Goal: Transaction & Acquisition: Book appointment/travel/reservation

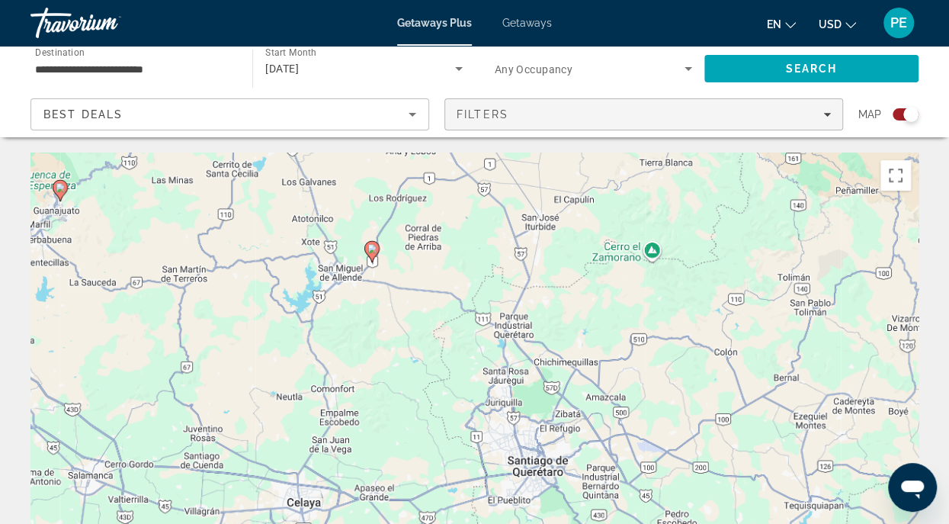
click at [826, 114] on icon "Filters" at bounding box center [827, 115] width 8 height 4
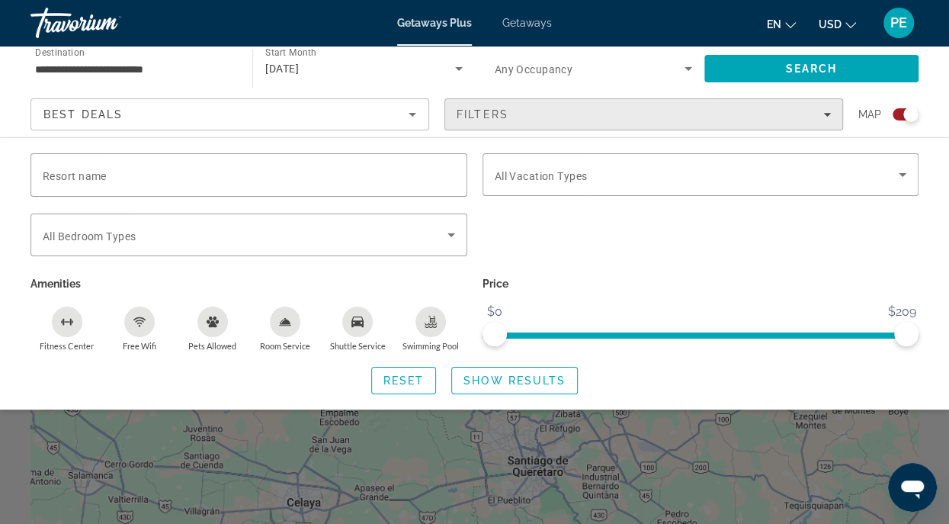
click at [826, 114] on icon "Filters" at bounding box center [827, 115] width 8 height 4
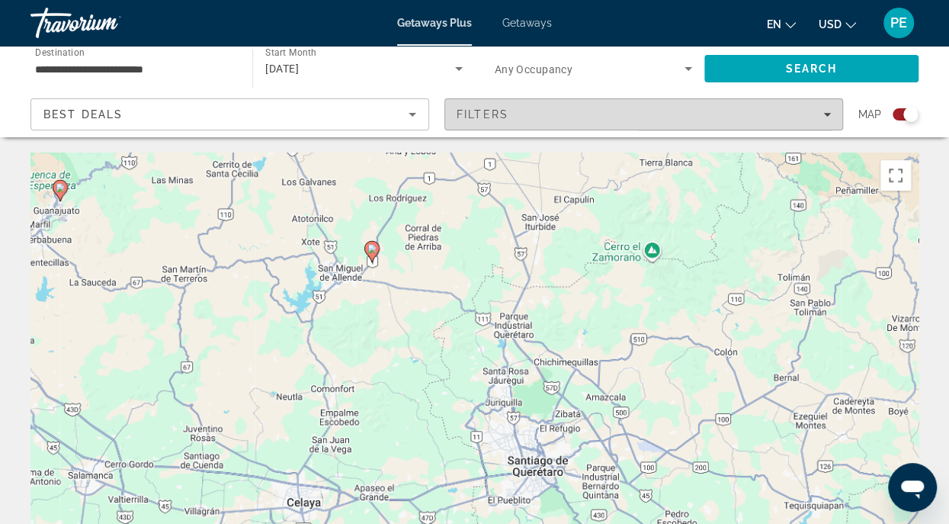
click at [826, 114] on icon "Filters" at bounding box center [827, 115] width 8 height 4
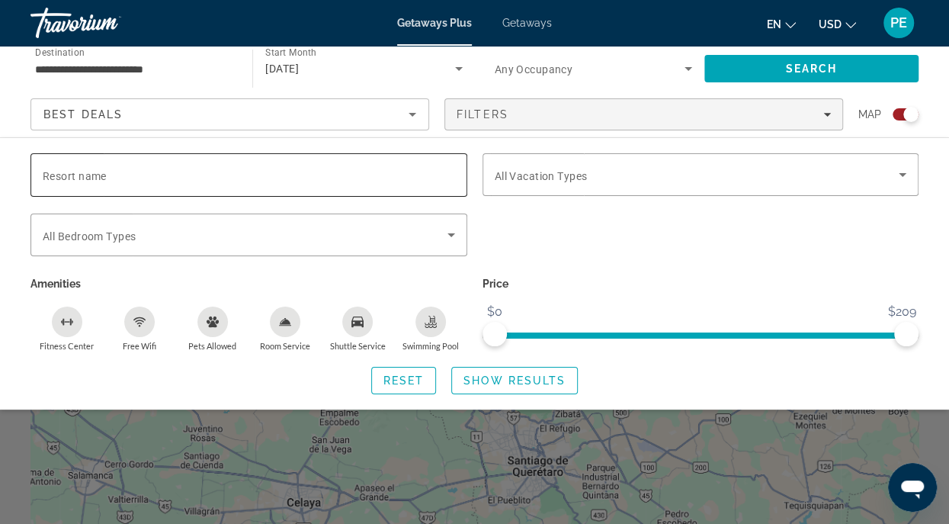
click at [181, 184] on input "Resort name" at bounding box center [249, 175] width 412 height 18
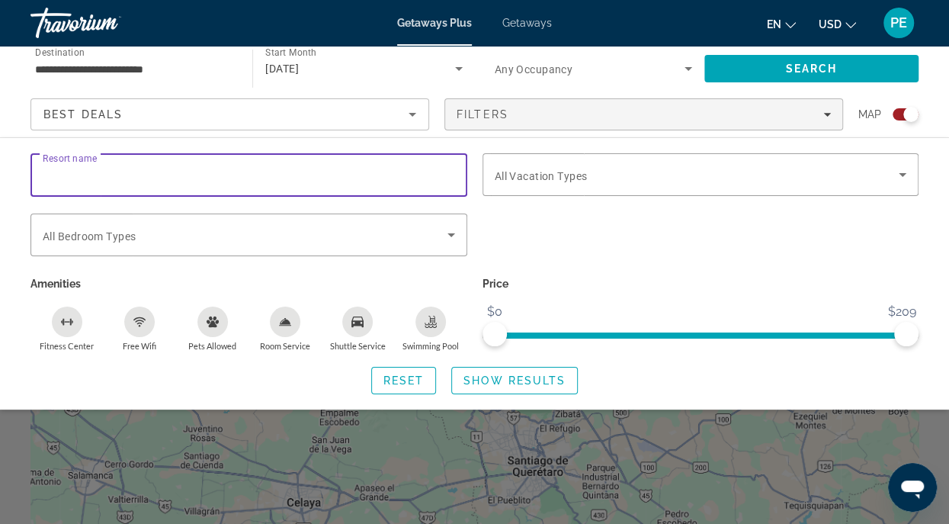
click at [181, 184] on input "Resort name" at bounding box center [249, 175] width 412 height 18
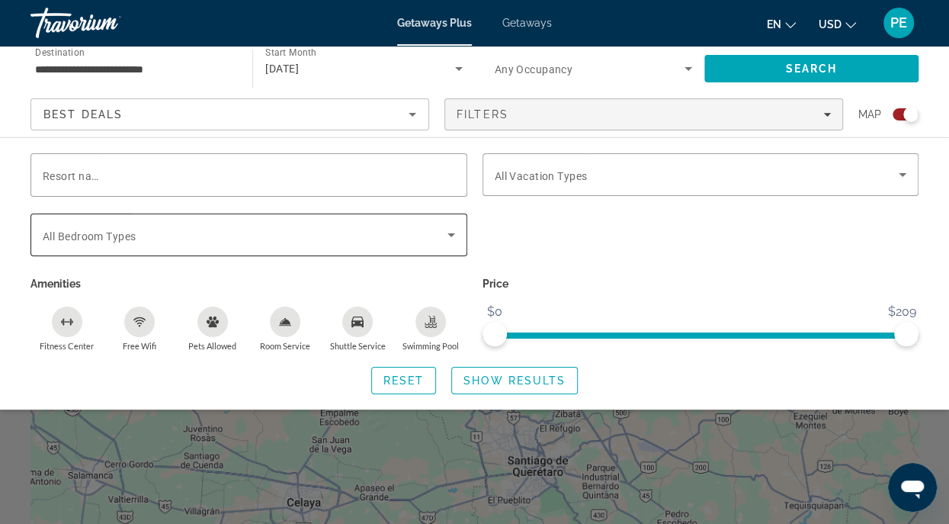
click at [181, 213] on div "Search widget" at bounding box center [249, 234] width 412 height 43
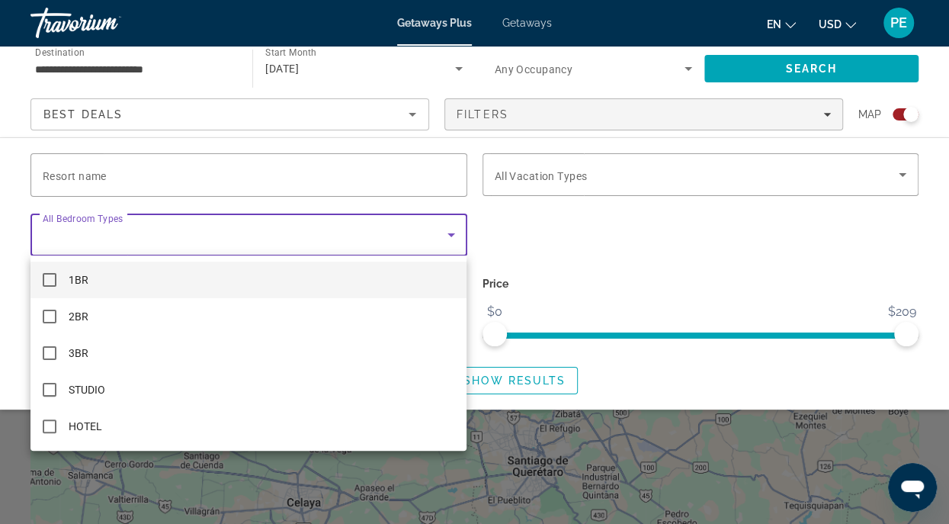
click at [181, 226] on div at bounding box center [474, 262] width 949 height 524
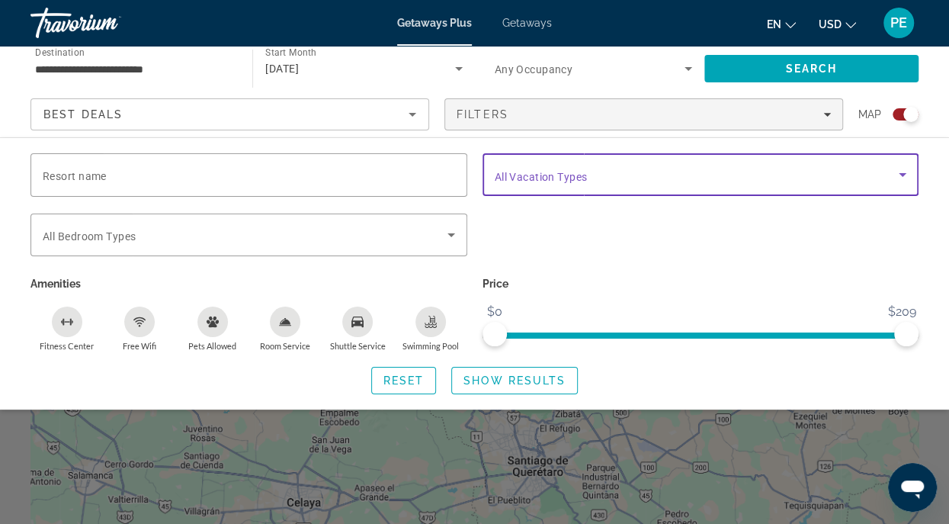
click at [590, 175] on span "Search widget" at bounding box center [697, 174] width 405 height 18
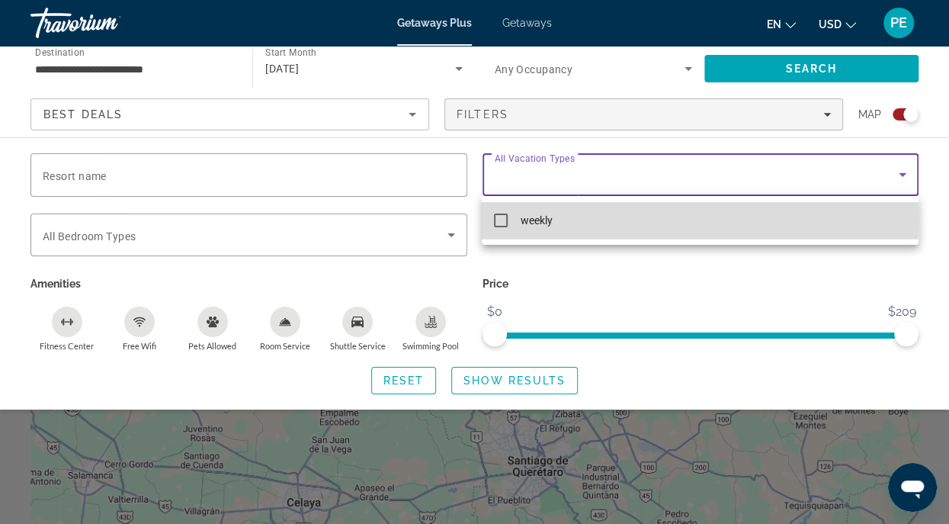
click at [499, 220] on mat-pseudo-checkbox at bounding box center [501, 220] width 14 height 14
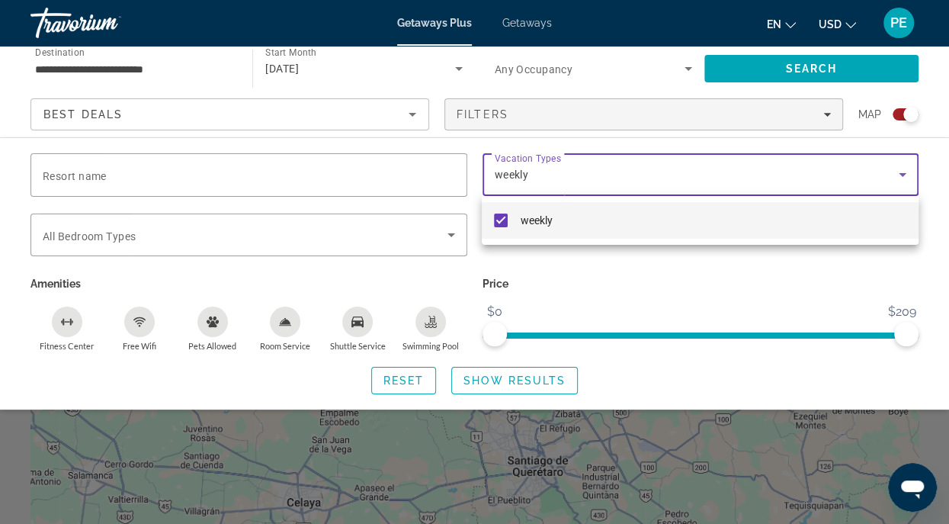
click at [530, 390] on div at bounding box center [474, 262] width 949 height 524
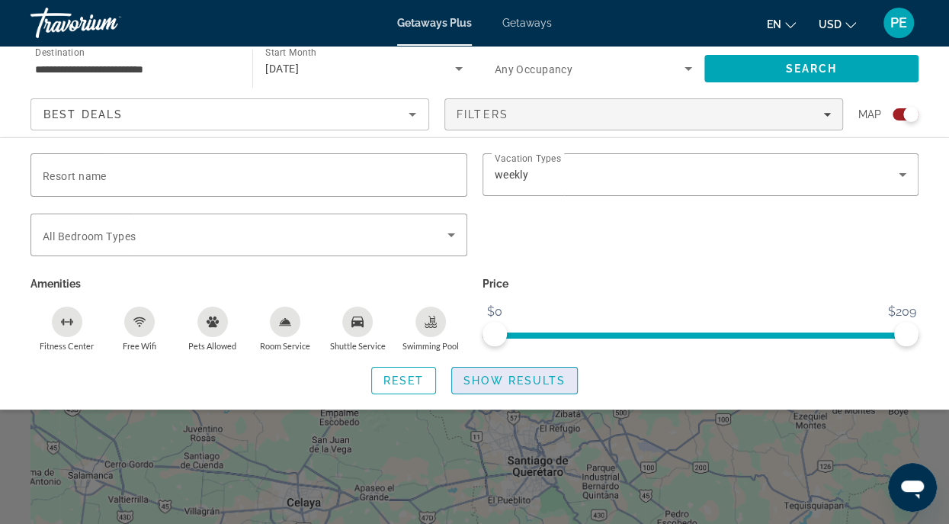
click at [532, 381] on span "Show Results" at bounding box center [515, 380] width 102 height 12
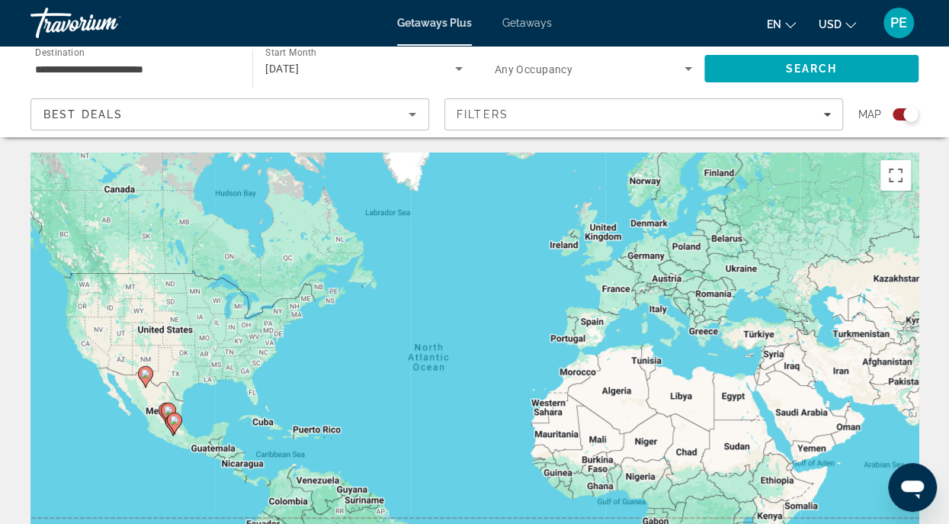
click at [172, 425] on icon "Main content" at bounding box center [174, 423] width 14 height 20
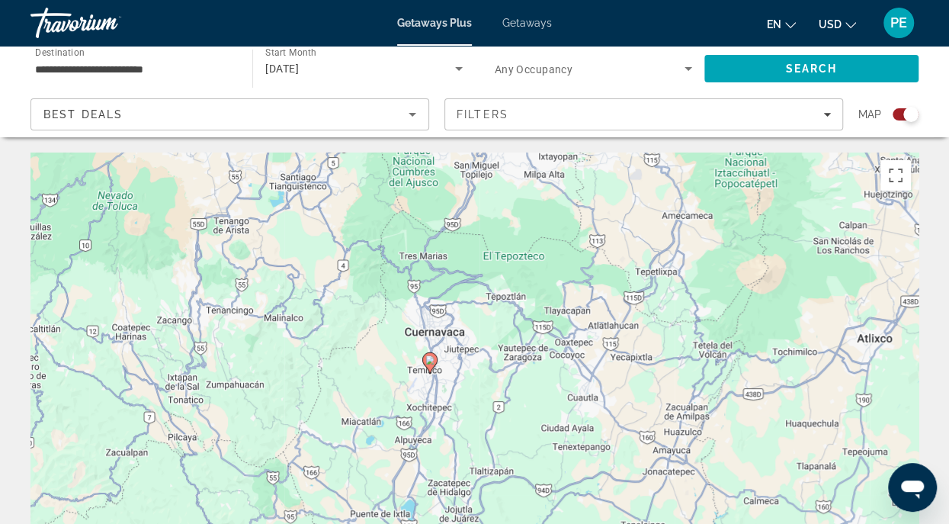
drag, startPoint x: 491, startPoint y: 409, endPoint x: 446, endPoint y: 396, distance: 46.8
click at [446, 396] on div "To navigate, press the arrow keys. To activate drag with keyboard, press Alt + …" at bounding box center [474, 380] width 888 height 457
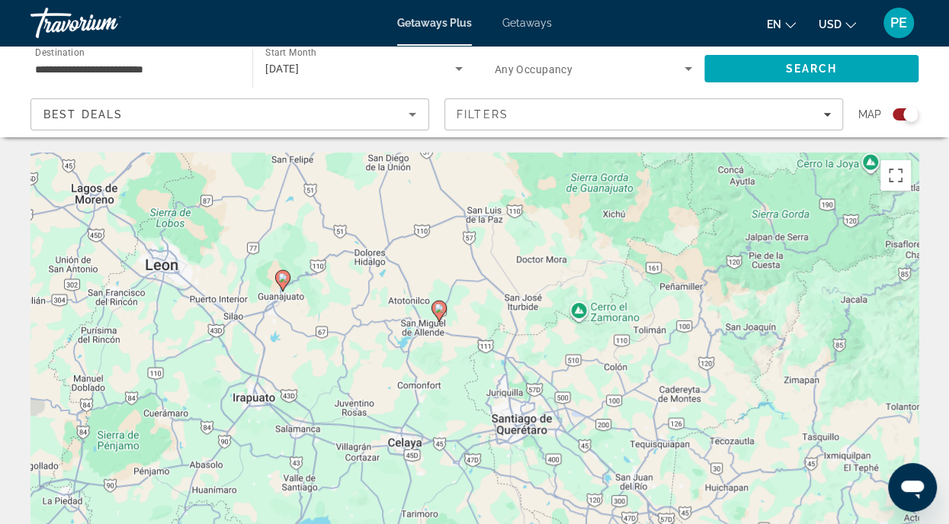
click at [439, 310] on image "Main content" at bounding box center [439, 307] width 9 height 9
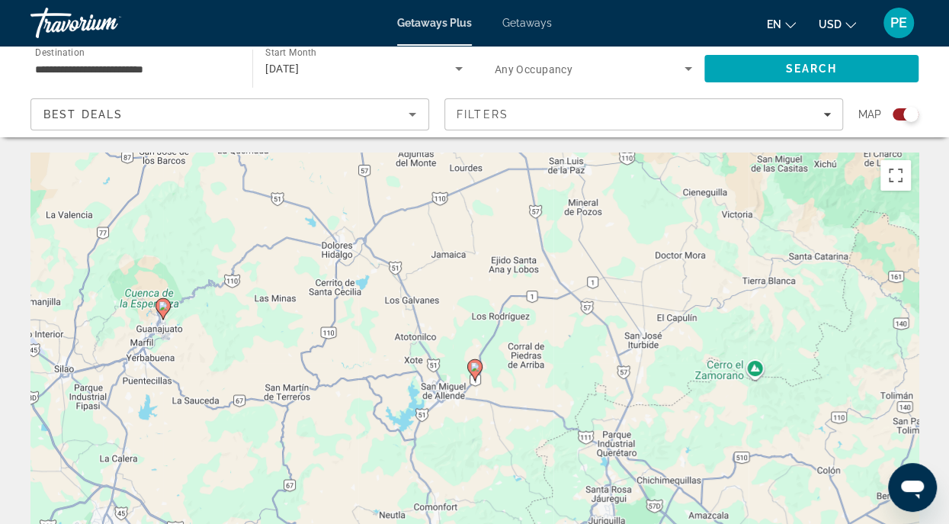
click at [477, 364] on image "Main content" at bounding box center [474, 366] width 9 height 9
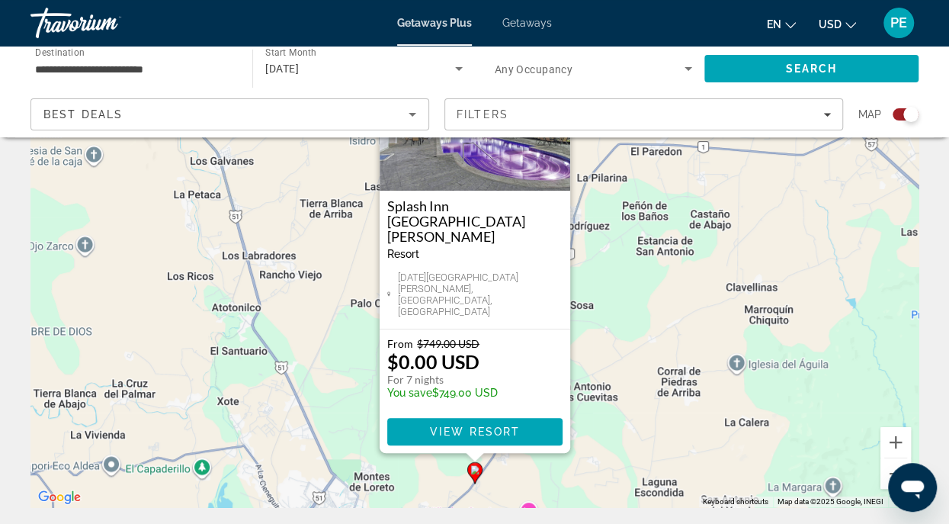
scroll to position [110, 0]
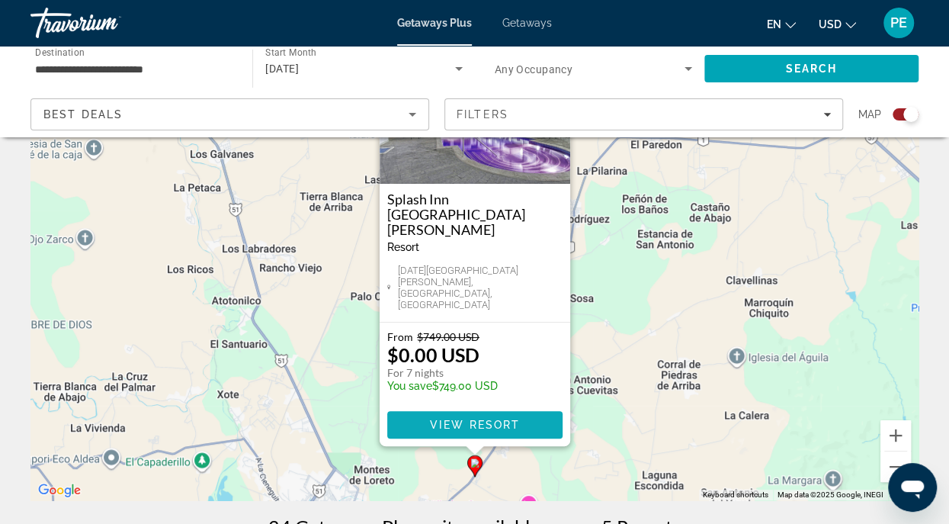
click at [467, 422] on span "View Resort" at bounding box center [474, 425] width 90 height 12
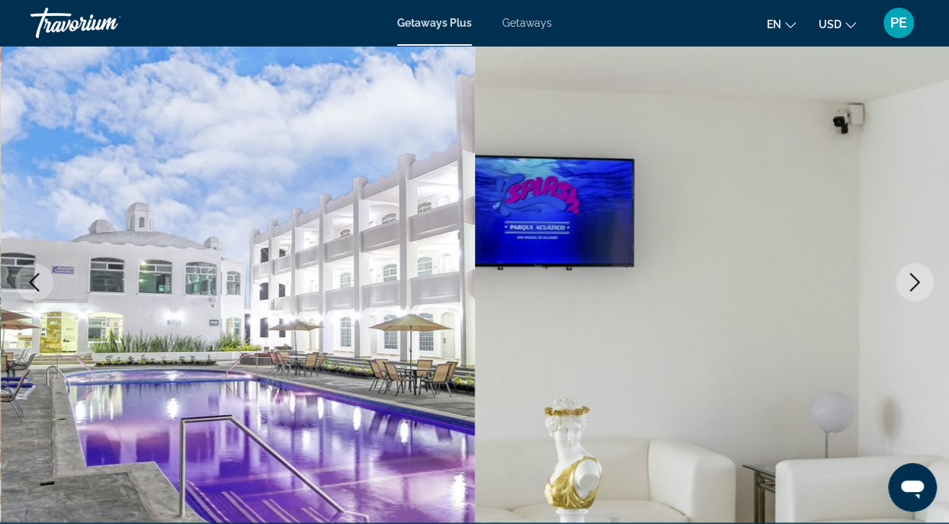
scroll to position [110, 0]
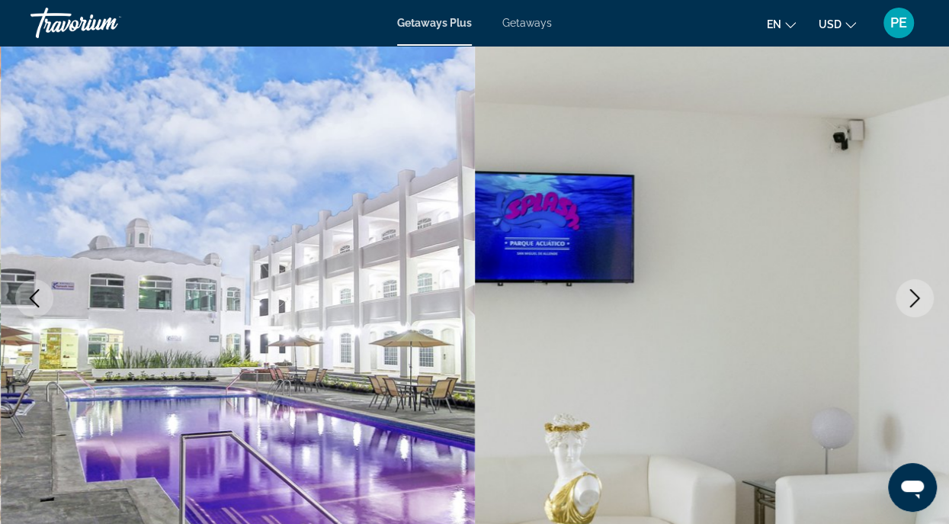
click at [912, 302] on icon "Next image" at bounding box center [915, 298] width 18 height 18
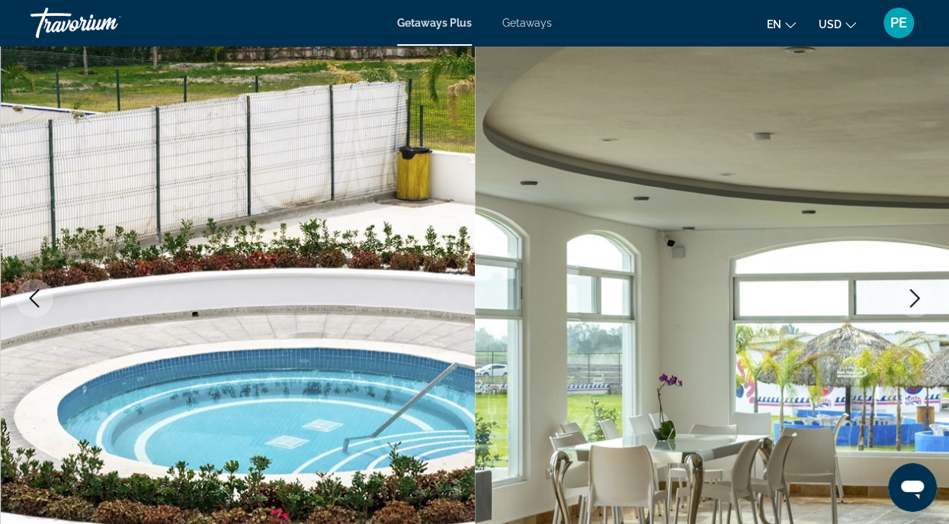
click at [913, 298] on icon "Next image" at bounding box center [915, 298] width 18 height 18
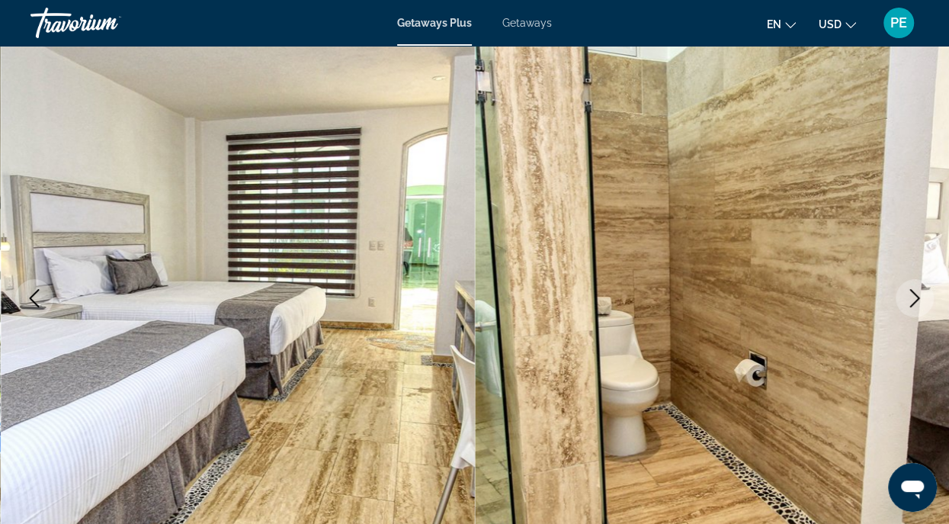
click at [913, 298] on icon "Next image" at bounding box center [915, 298] width 18 height 18
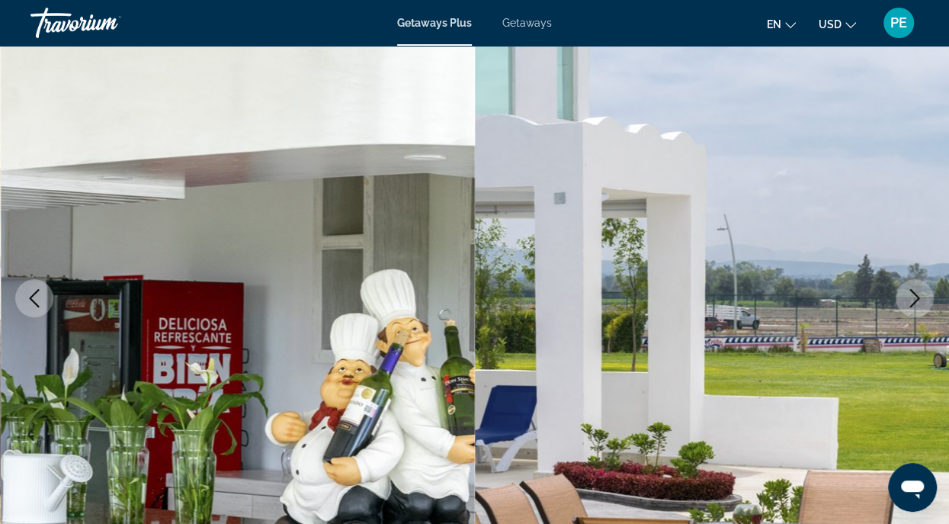
click at [913, 298] on icon "Next image" at bounding box center [915, 298] width 18 height 18
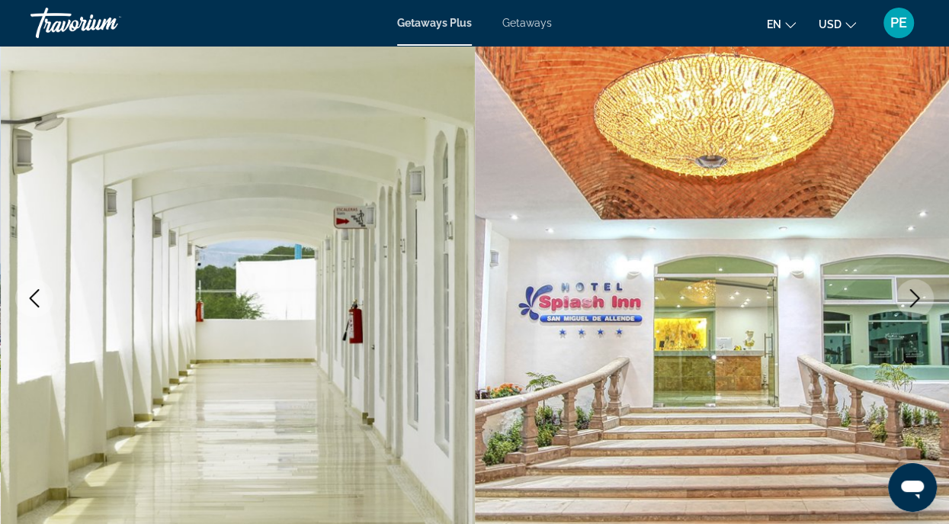
click at [913, 298] on icon "Next image" at bounding box center [915, 298] width 18 height 18
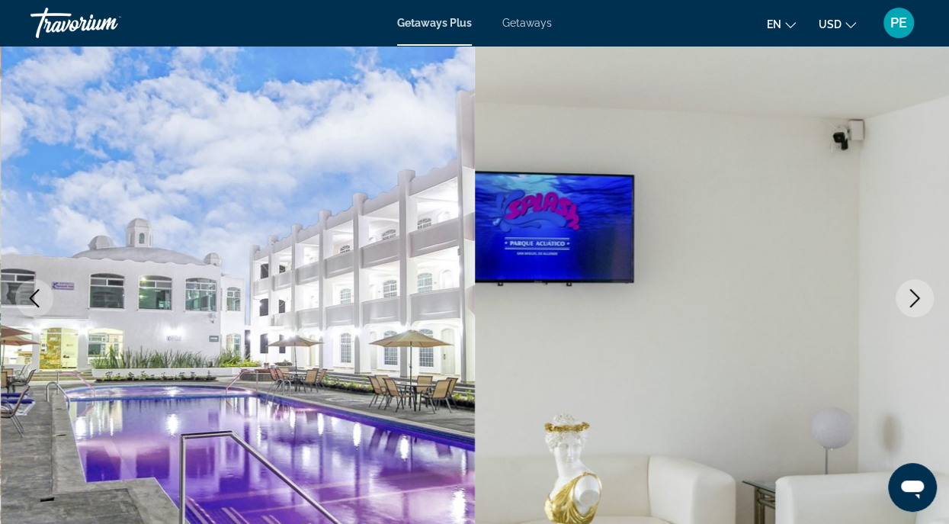
click at [913, 298] on icon "Next image" at bounding box center [915, 298] width 18 height 18
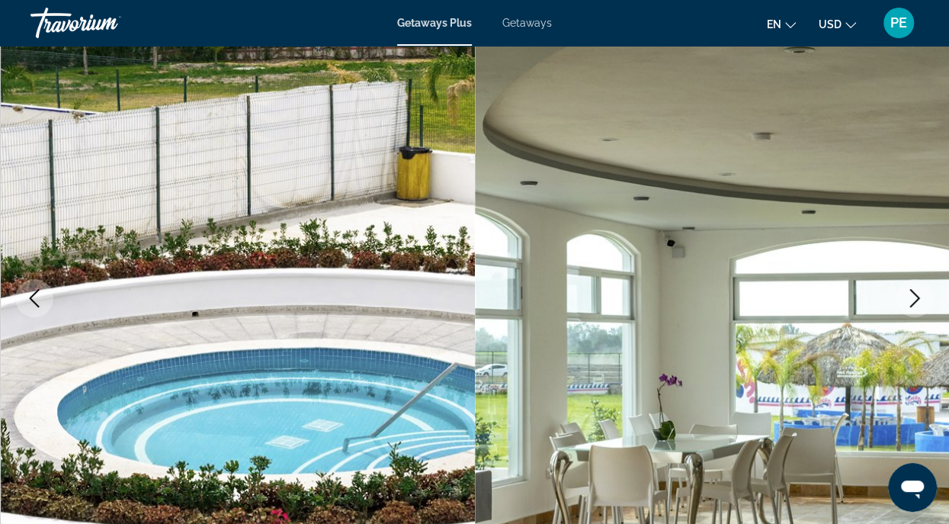
click at [913, 298] on icon "Next image" at bounding box center [915, 298] width 18 height 18
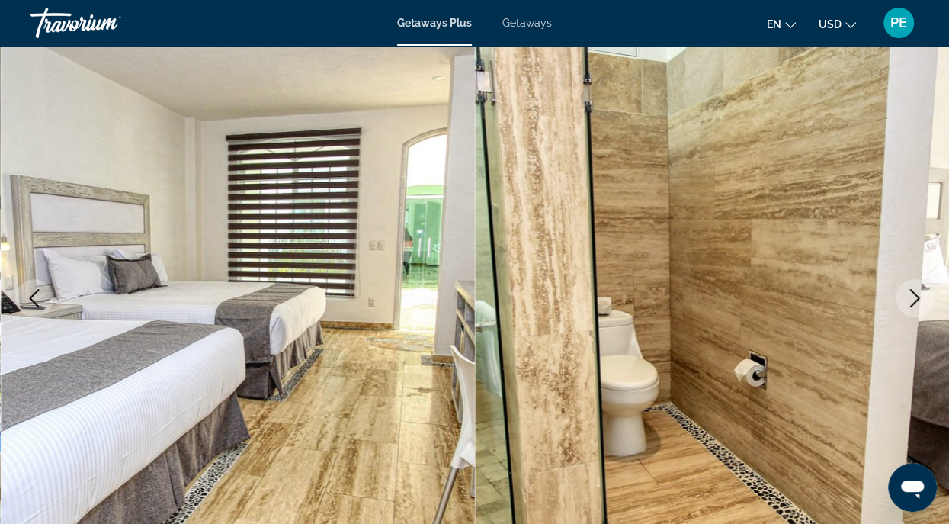
click at [915, 294] on icon "Next image" at bounding box center [915, 298] width 10 height 18
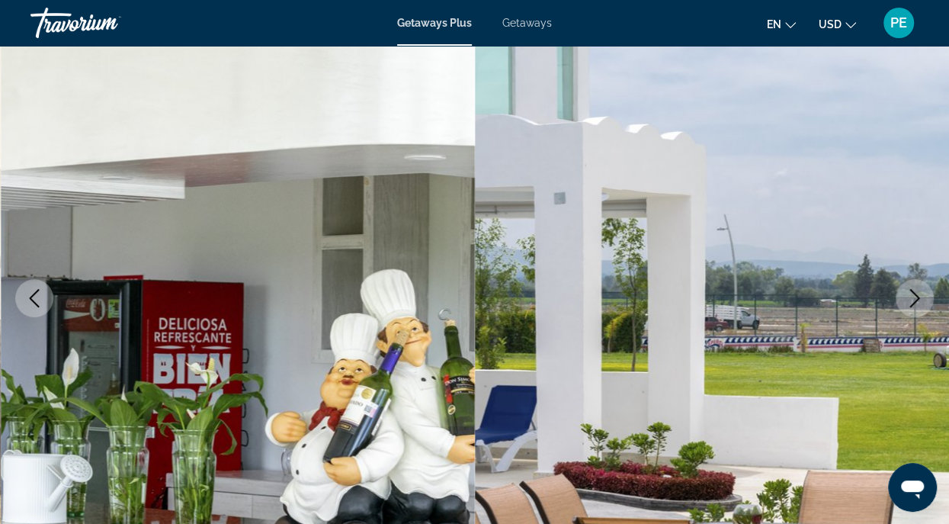
click at [915, 294] on icon "Next image" at bounding box center [915, 298] width 10 height 18
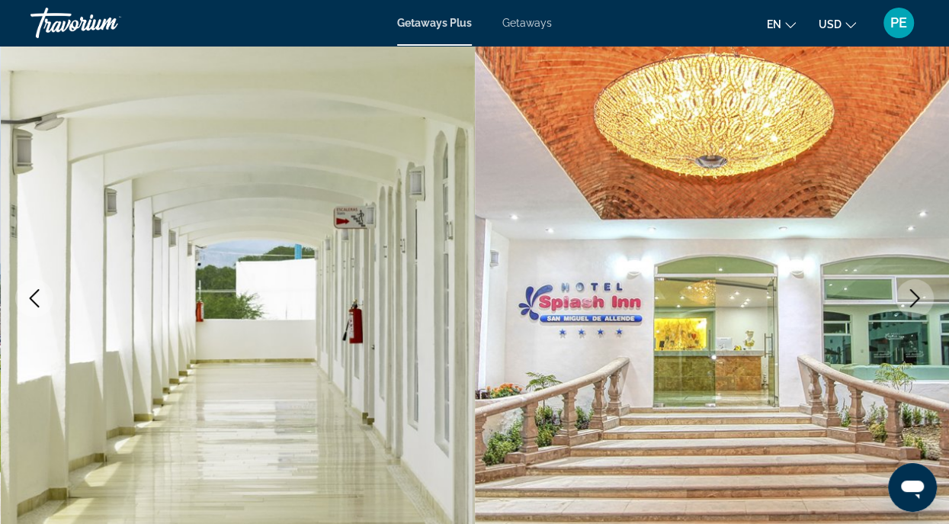
click at [913, 294] on icon "Next image" at bounding box center [915, 298] width 18 height 18
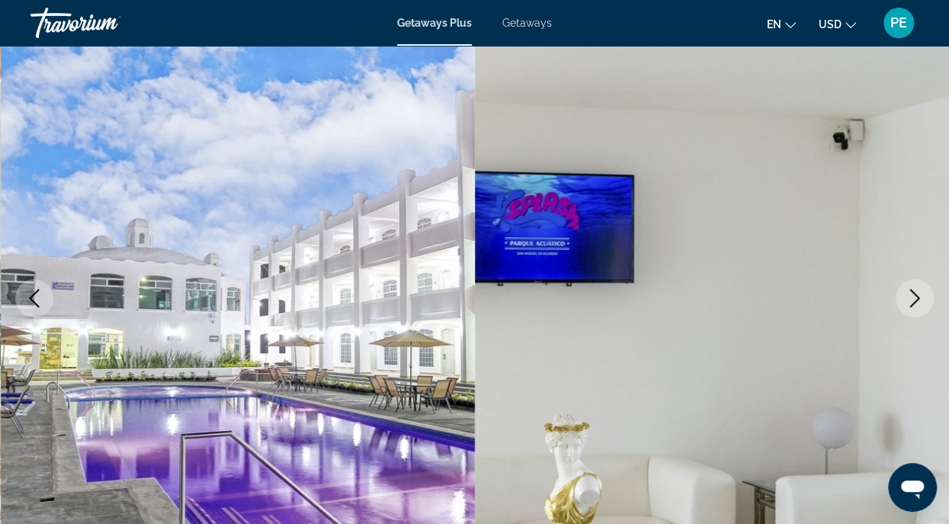
click at [913, 294] on icon "Next image" at bounding box center [915, 298] width 18 height 18
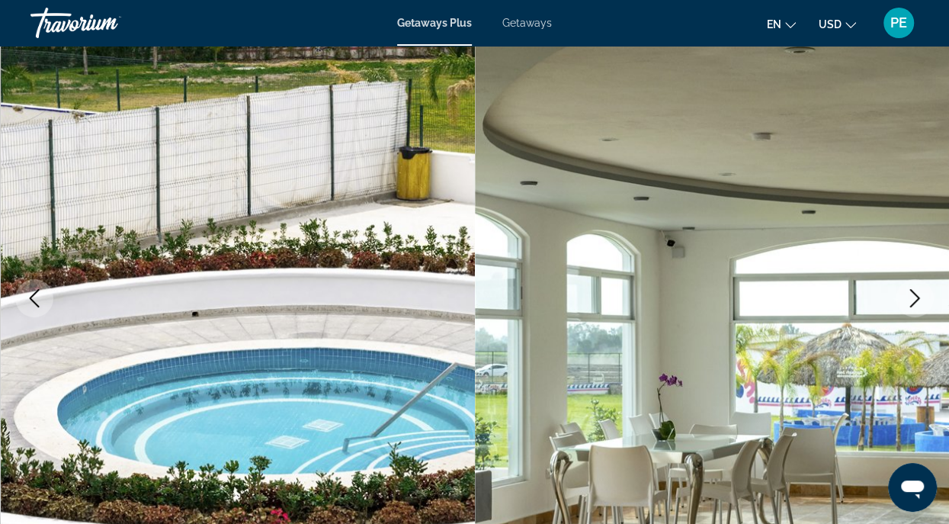
click at [913, 294] on icon "Next image" at bounding box center [915, 298] width 18 height 18
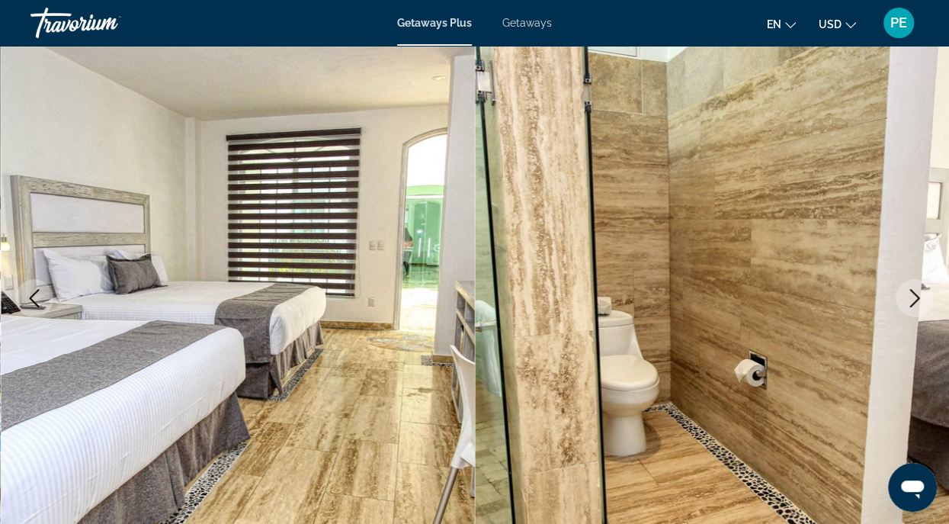
click at [913, 294] on icon "Next image" at bounding box center [915, 298] width 18 height 18
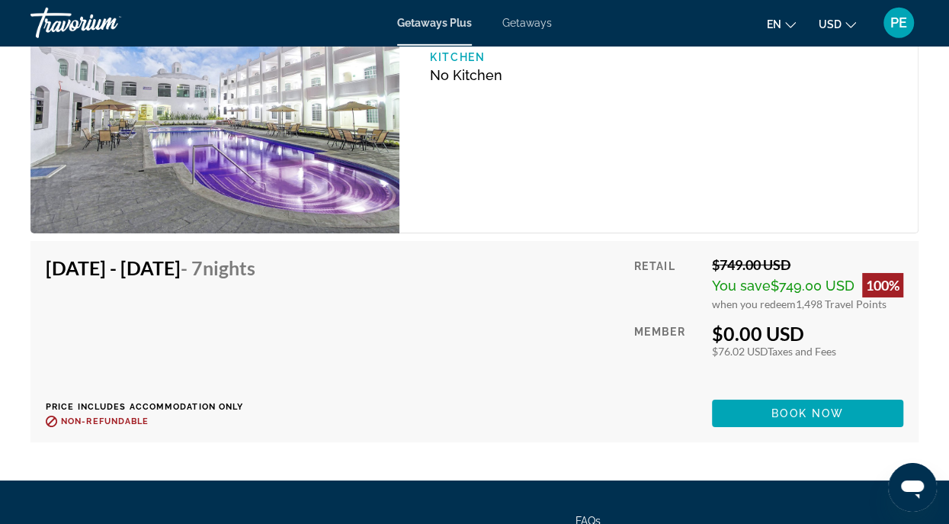
scroll to position [2745, 0]
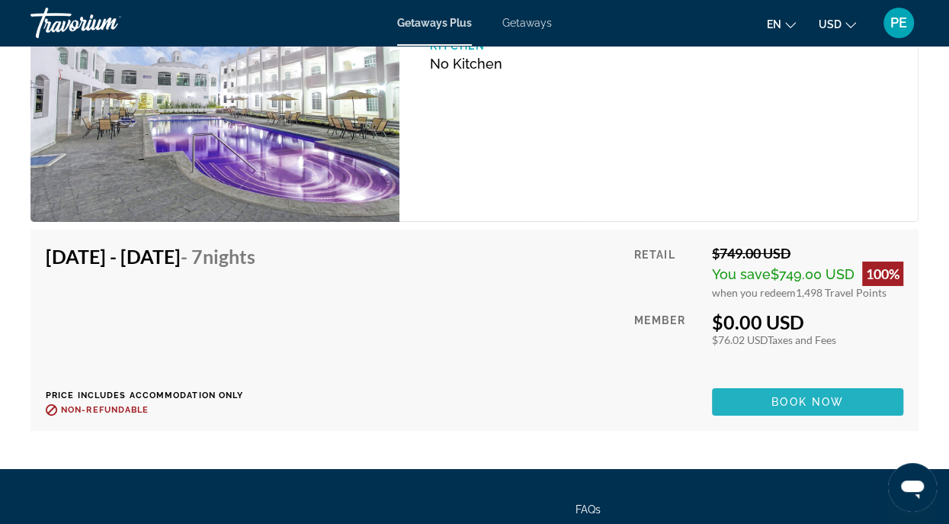
click at [800, 396] on span "Book now" at bounding box center [808, 402] width 72 height 12
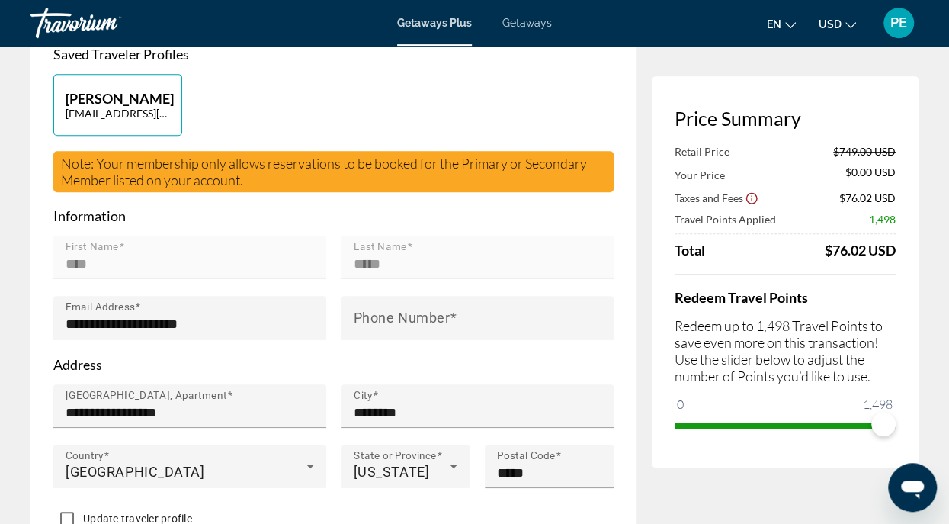
scroll to position [439, 0]
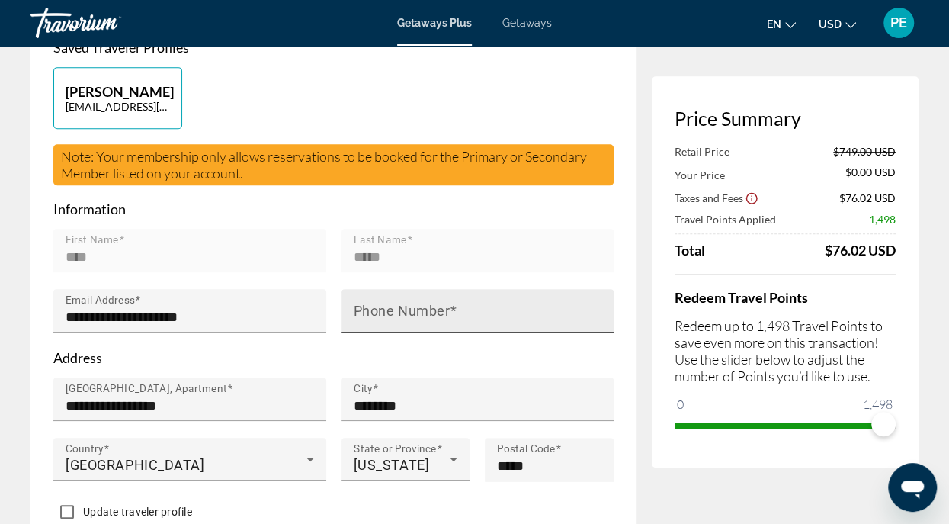
click at [432, 303] on mat-label "Phone Number" at bounding box center [402, 311] width 97 height 16
click at [432, 308] on input "Phone Number" at bounding box center [483, 317] width 258 height 18
click at [486, 289] on div "Phone Number" at bounding box center [478, 310] width 273 height 43
click at [486, 289] on div "Phone Number **" at bounding box center [478, 310] width 273 height 43
click at [388, 308] on input "**" at bounding box center [483, 317] width 258 height 18
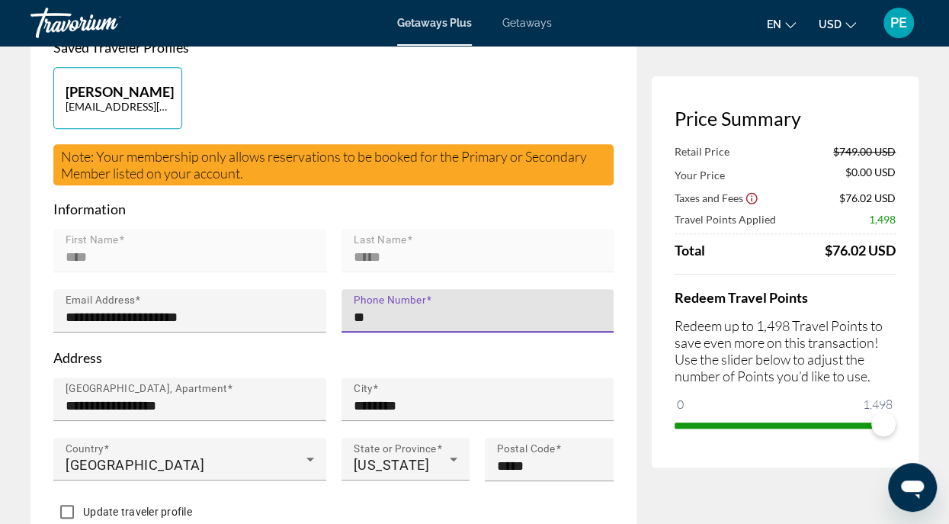
type input "*"
type input "**********"
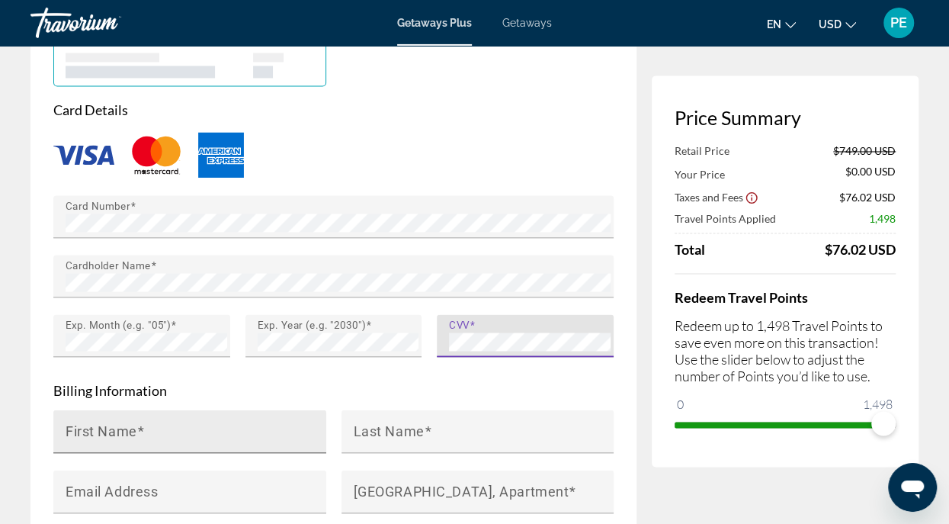
scroll to position [1318, 0]
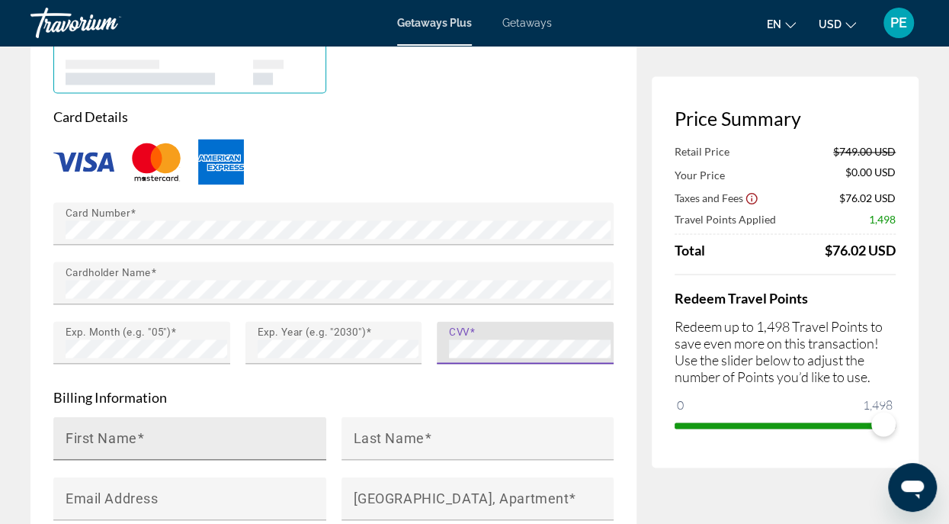
click at [210, 435] on input "First Name" at bounding box center [195, 444] width 258 height 18
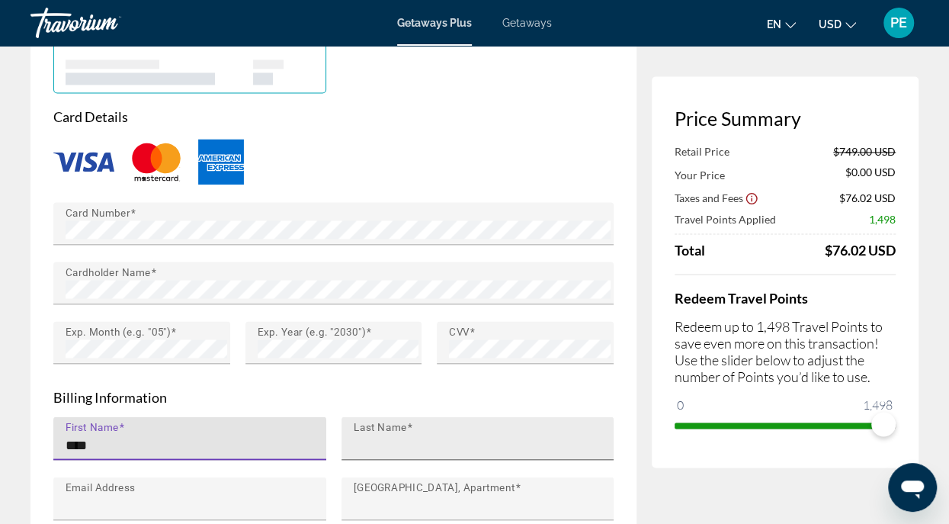
type input "****"
click at [408, 435] on input "Last Name" at bounding box center [483, 444] width 258 height 18
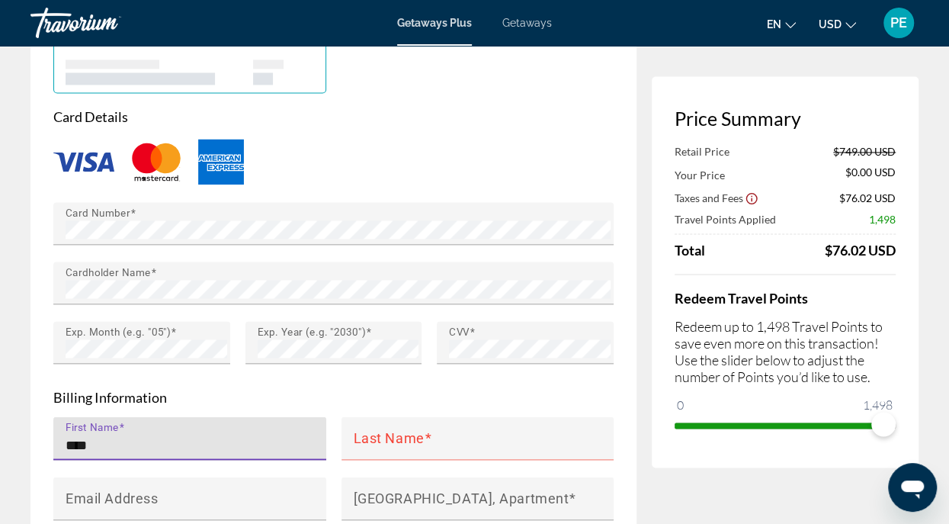
click at [111, 435] on input "****" at bounding box center [195, 444] width 258 height 18
click at [460, 435] on input "Last Name" at bounding box center [483, 444] width 258 height 18
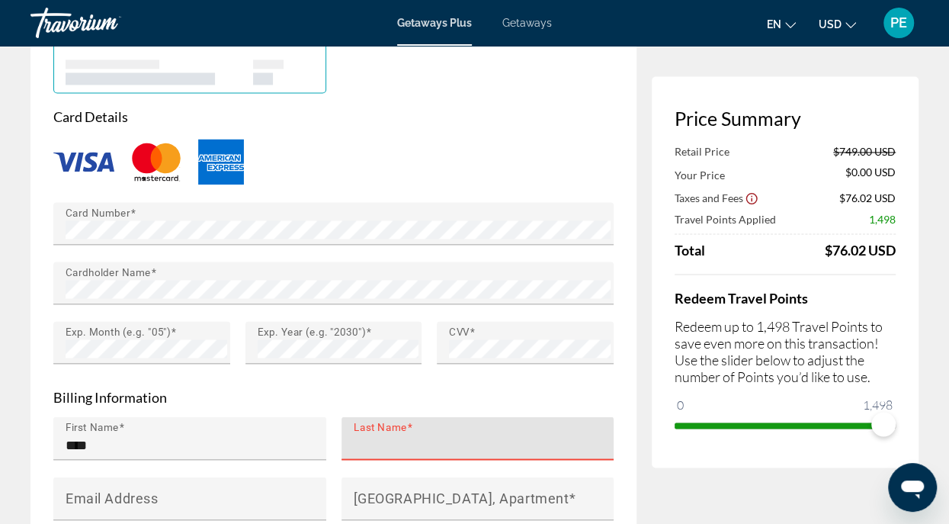
type input "*"
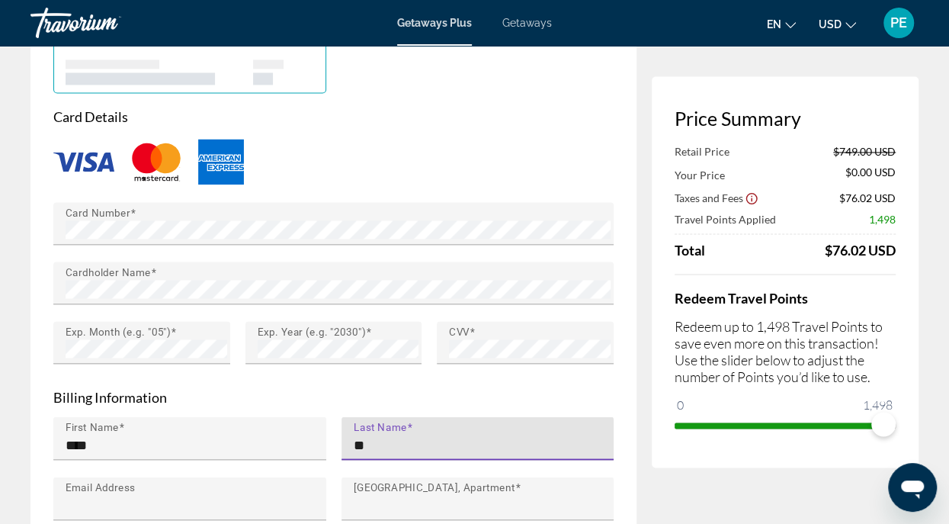
type input "*****"
type input "**********"
type input "********"
type input "**"
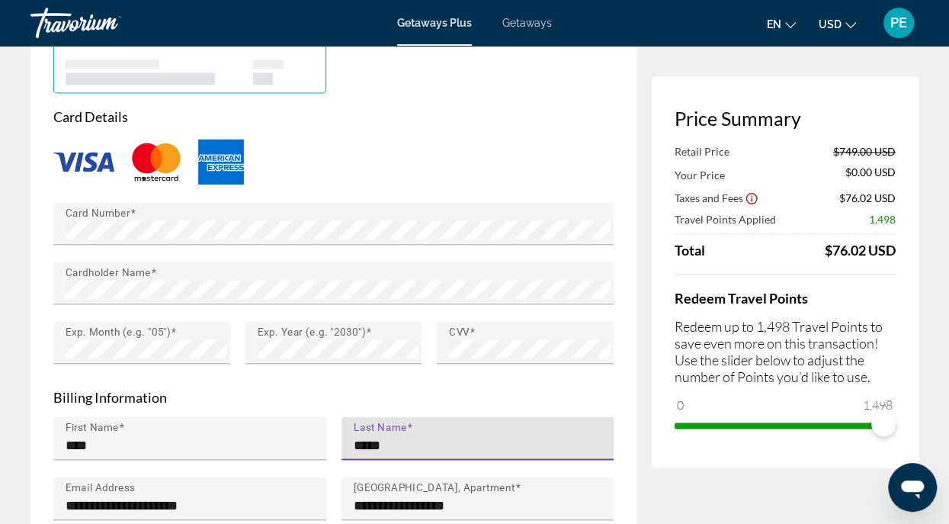
type input "*****"
click at [405, 435] on input "*****" at bounding box center [483, 444] width 258 height 18
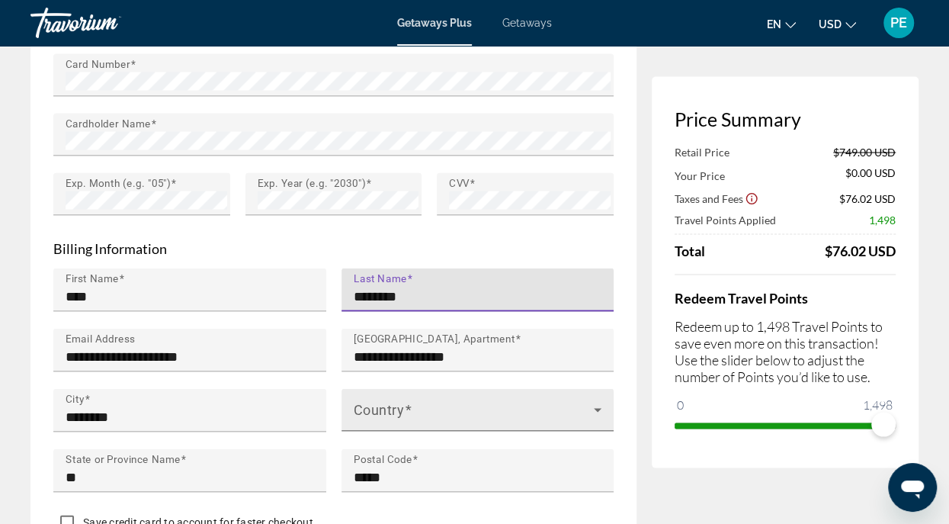
scroll to position [1537, 0]
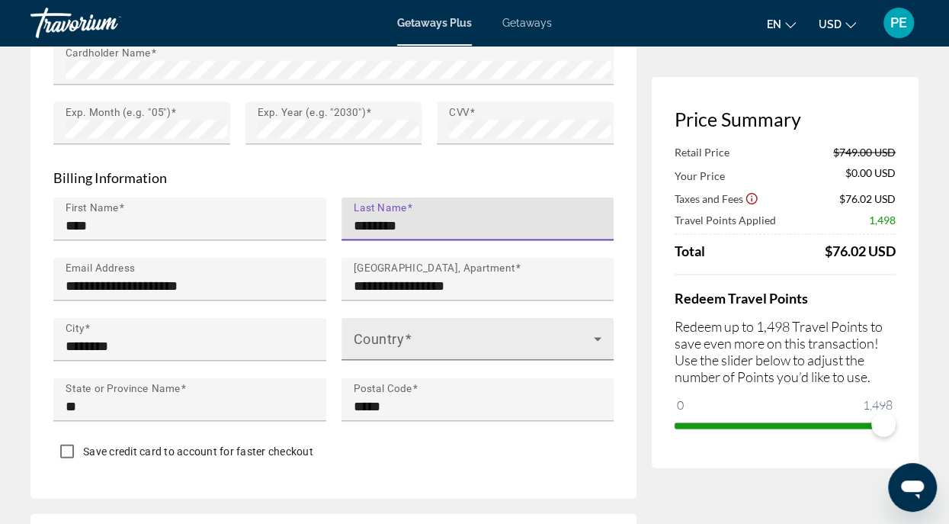
type input "********"
click at [599, 329] on icon "Main content" at bounding box center [598, 338] width 18 height 18
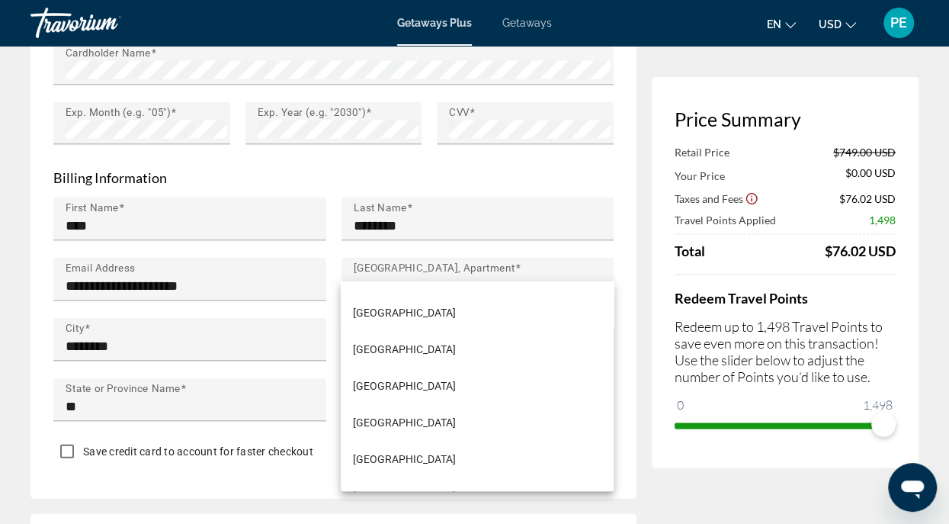
scroll to position [8684, 0]
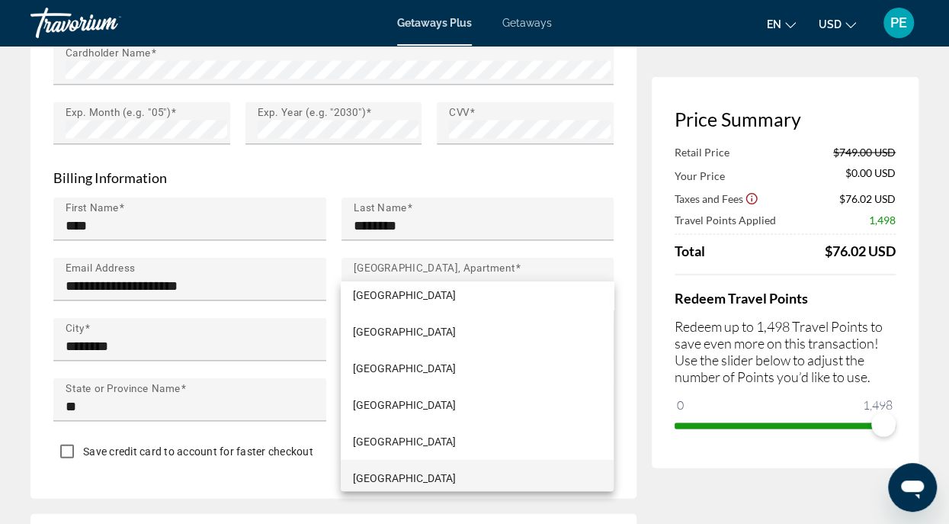
click at [456, 476] on span "[GEOGRAPHIC_DATA]" at bounding box center [404, 478] width 103 height 18
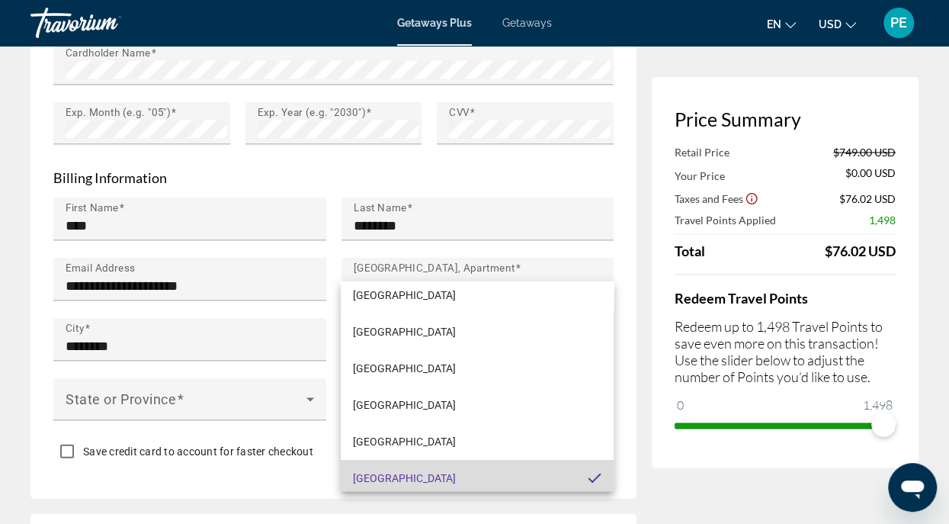
scroll to position [8690, 0]
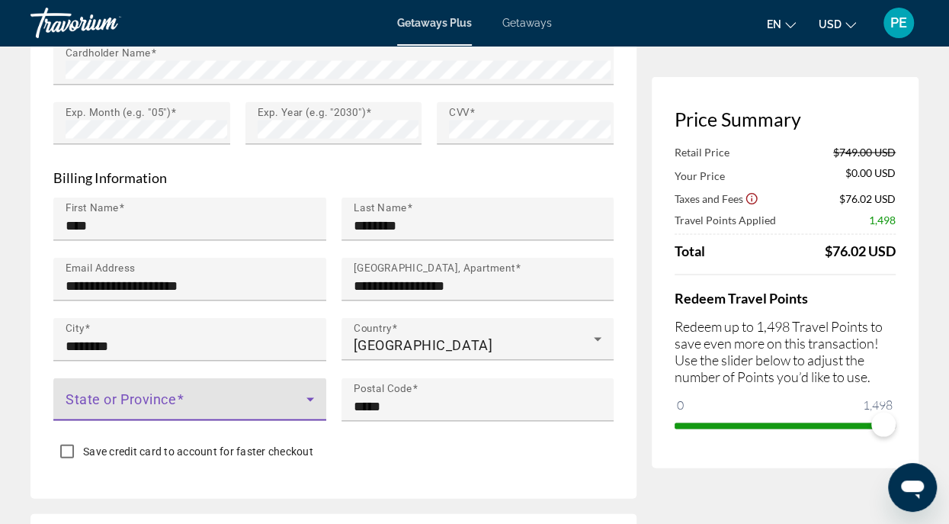
click at [310, 397] on icon "Main content" at bounding box center [311, 399] width 8 height 4
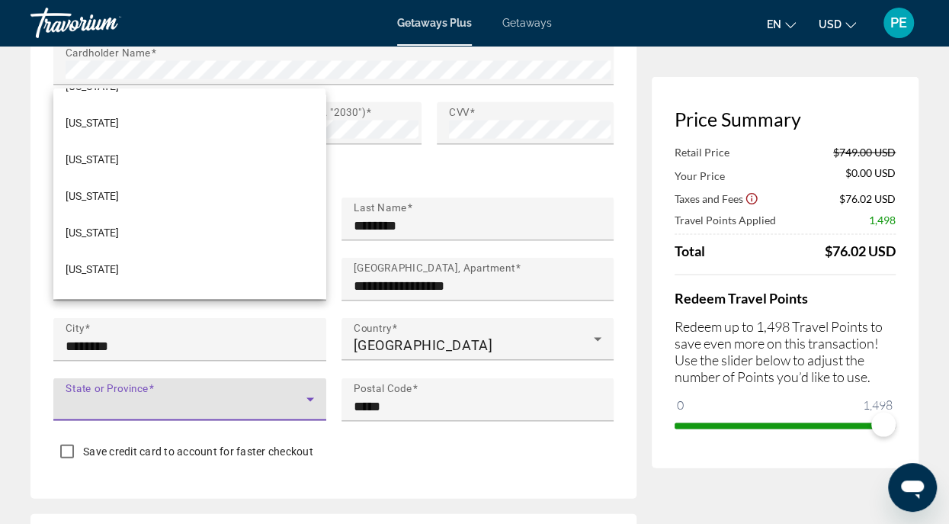
scroll to position [696, 0]
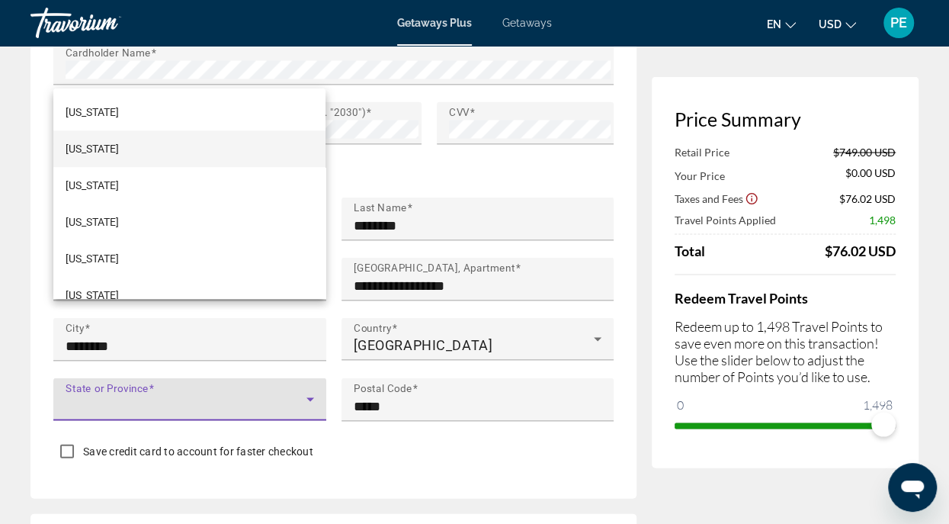
click at [96, 150] on span "[US_STATE]" at bounding box center [92, 149] width 53 height 18
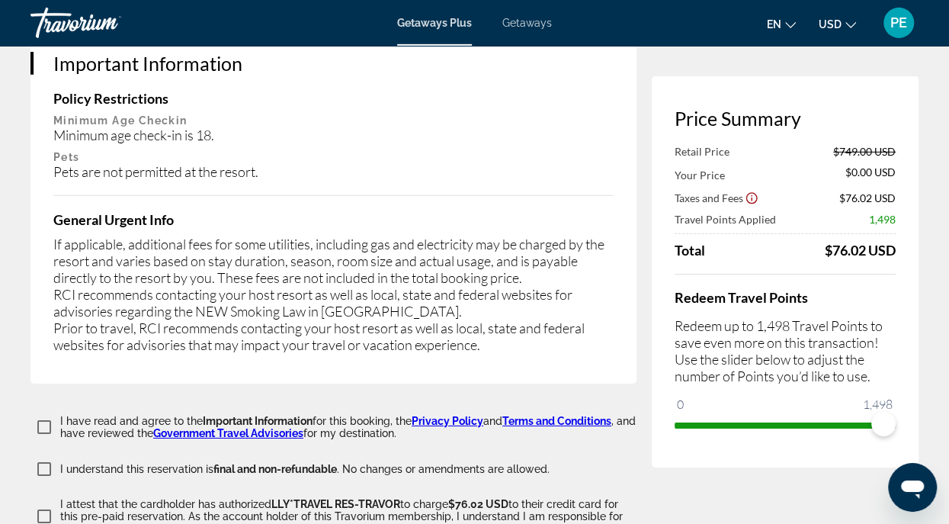
scroll to position [2525, 0]
